Goal: Check status: Check status

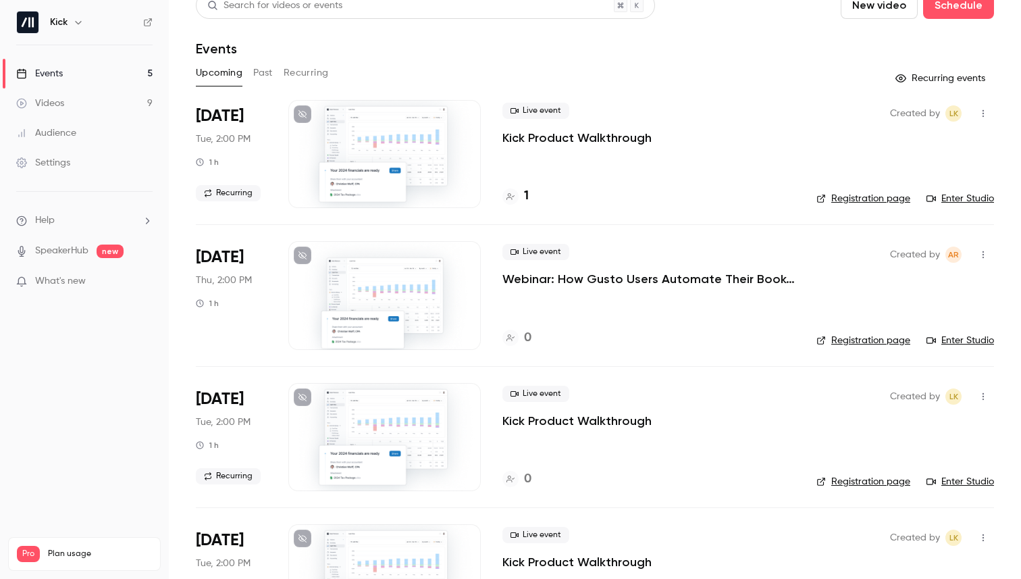
scroll to position [235, 0]
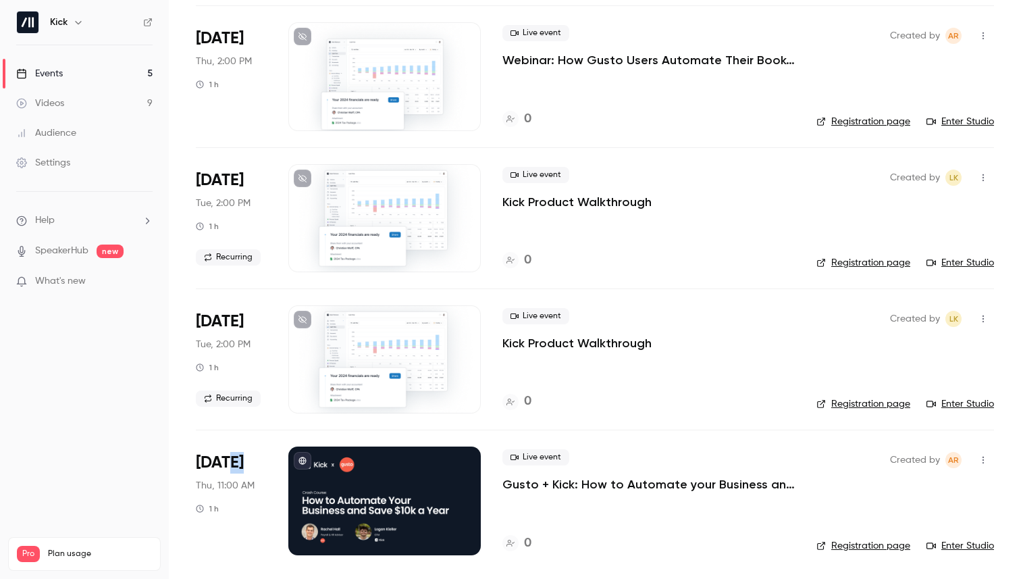
drag, startPoint x: 229, startPoint y: 463, endPoint x: 249, endPoint y: 463, distance: 19.6
click at [249, 463] on div "[DATE] Thu, 11:00 AM 1 h" at bounding box center [231, 500] width 71 height 108
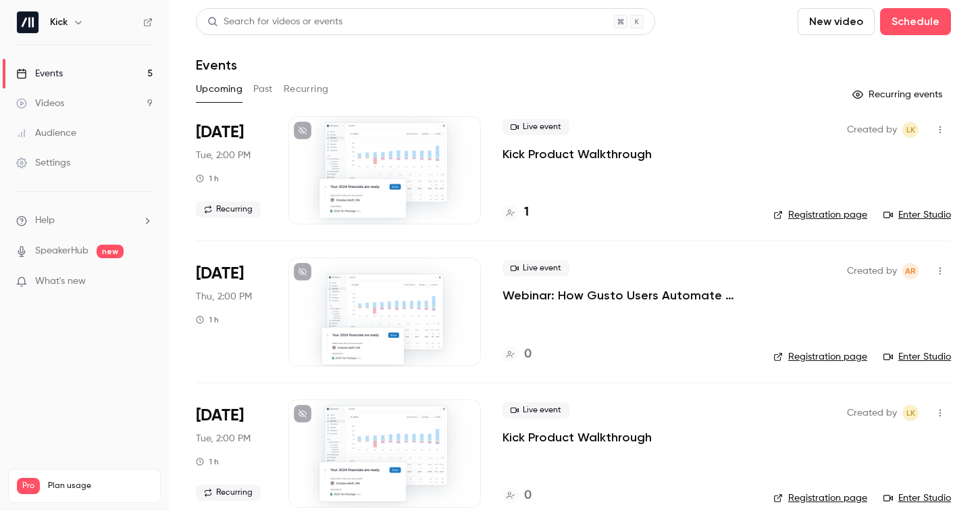
scroll to position [20, 0]
